Goal: Information Seeking & Learning: Learn about a topic

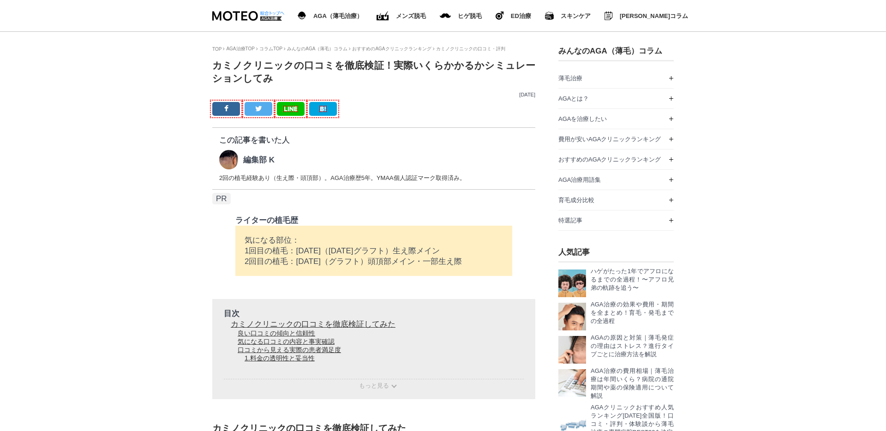
scroll to position [5963, 461]
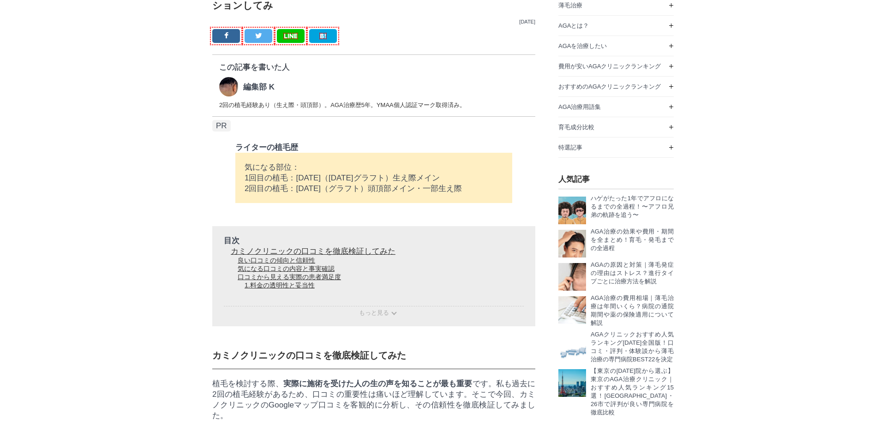
scroll to position [72, 0]
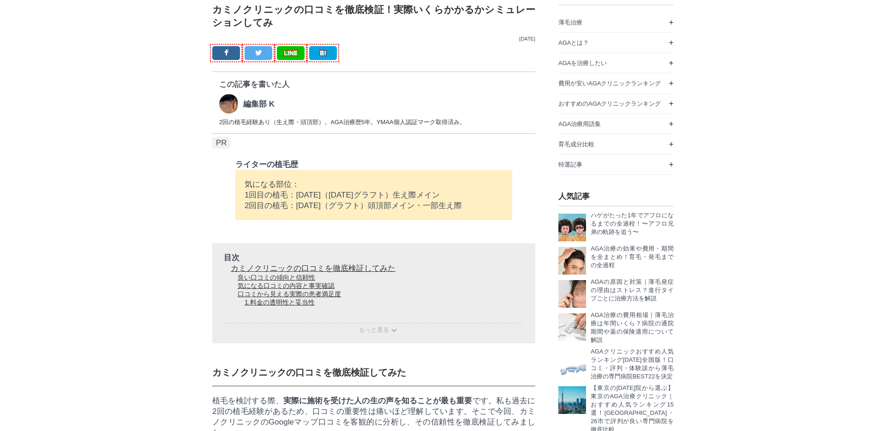
scroll to position [45, 0]
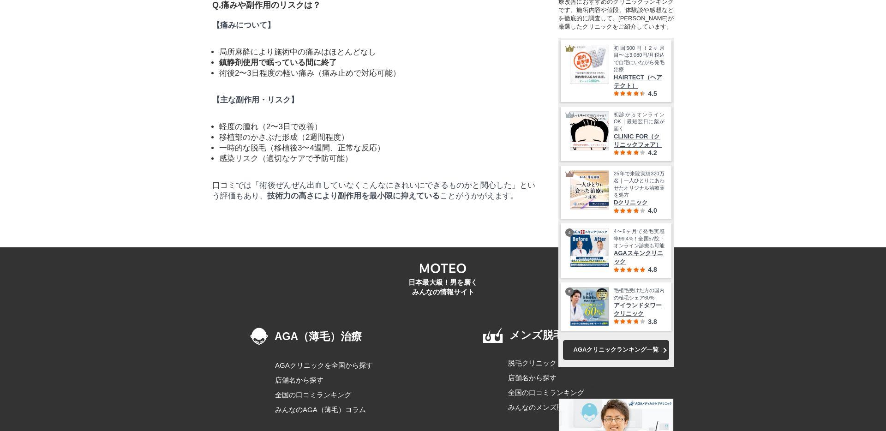
scroll to position [5477, 0]
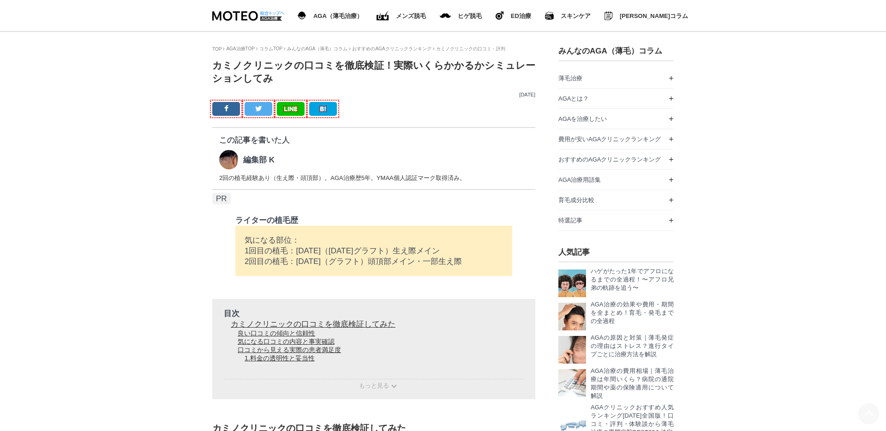
scroll to position [13, 0]
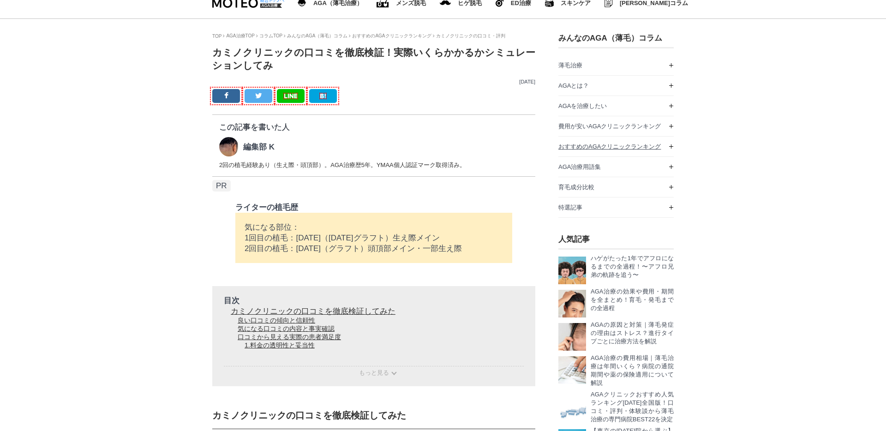
click at [667, 152] on link "おすすめのAGAクリニックランキング" at bounding box center [615, 147] width 115 height 20
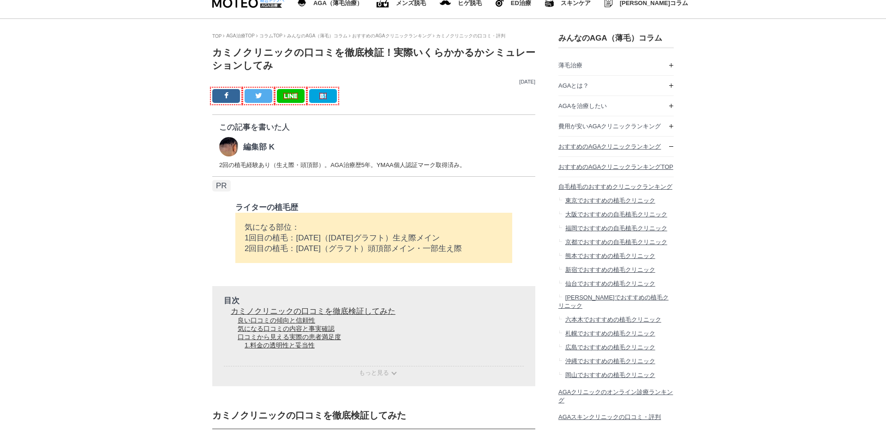
scroll to position [3137, 115]
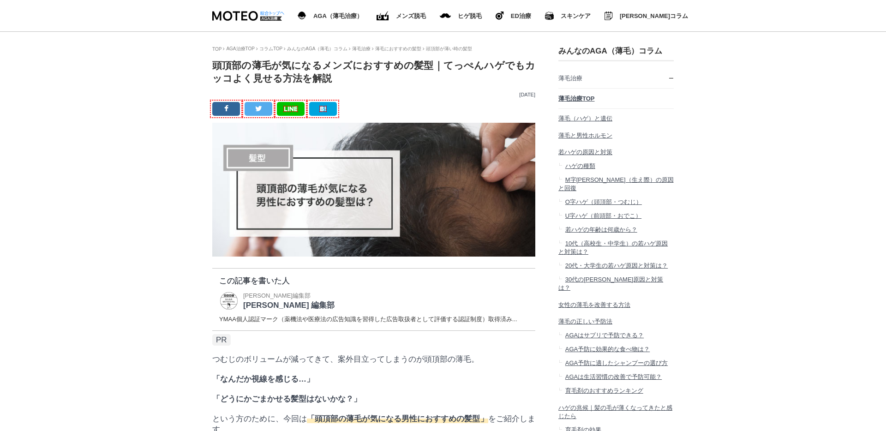
scroll to position [19472, 461]
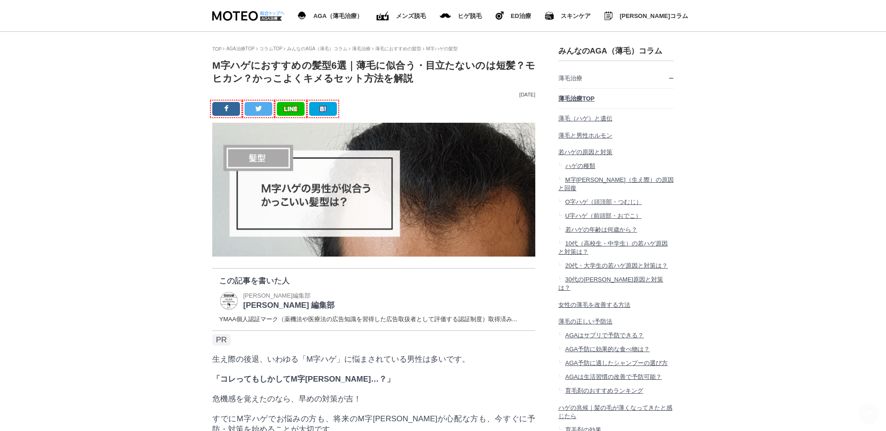
scroll to position [19476, 461]
